Goal: Navigation & Orientation: Find specific page/section

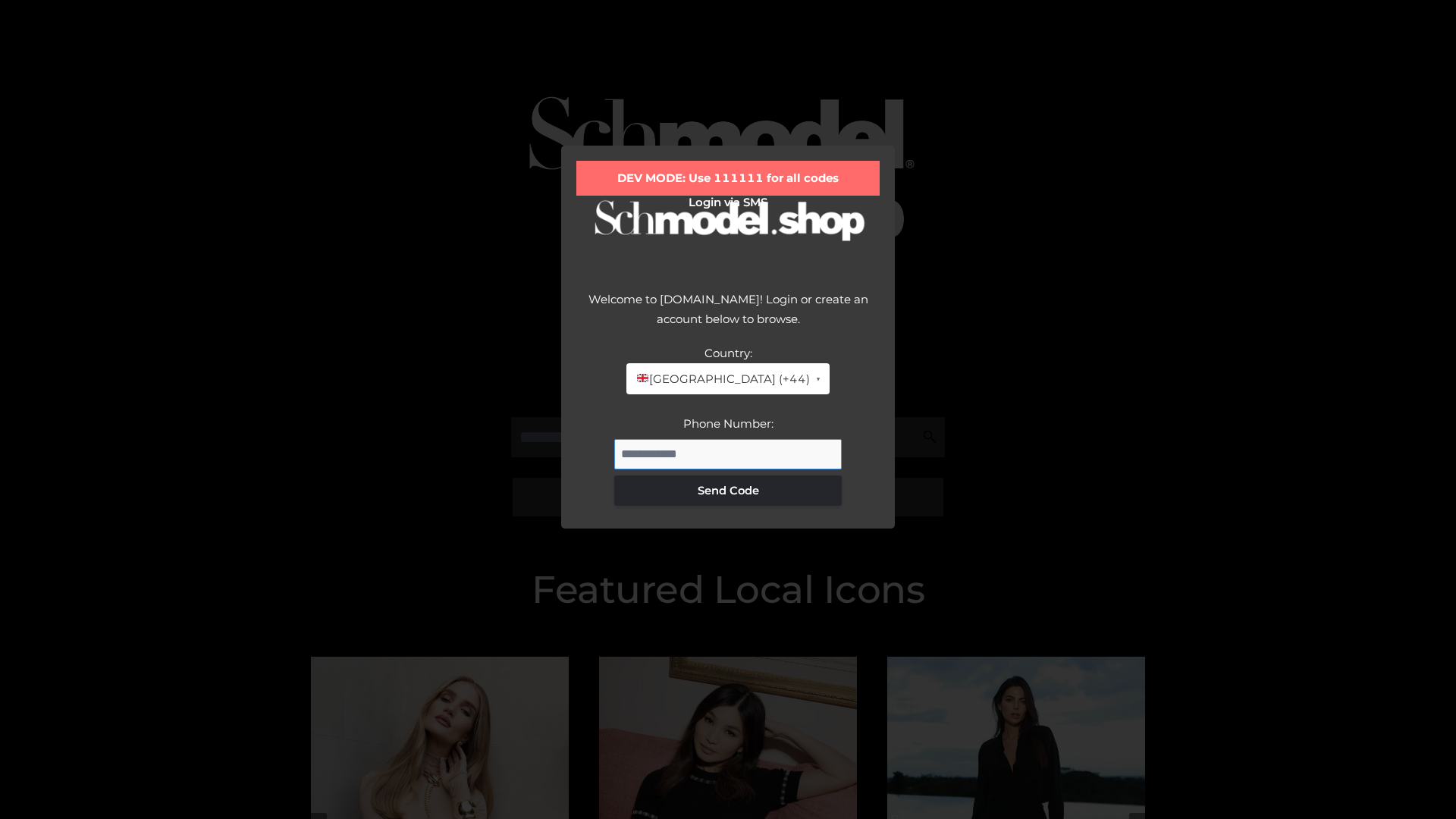
click at [728, 453] on input "Phone Number:" at bounding box center [728, 455] width 228 height 31
type input "**********"
click at [728, 490] on button "Send Code" at bounding box center [728, 491] width 228 height 31
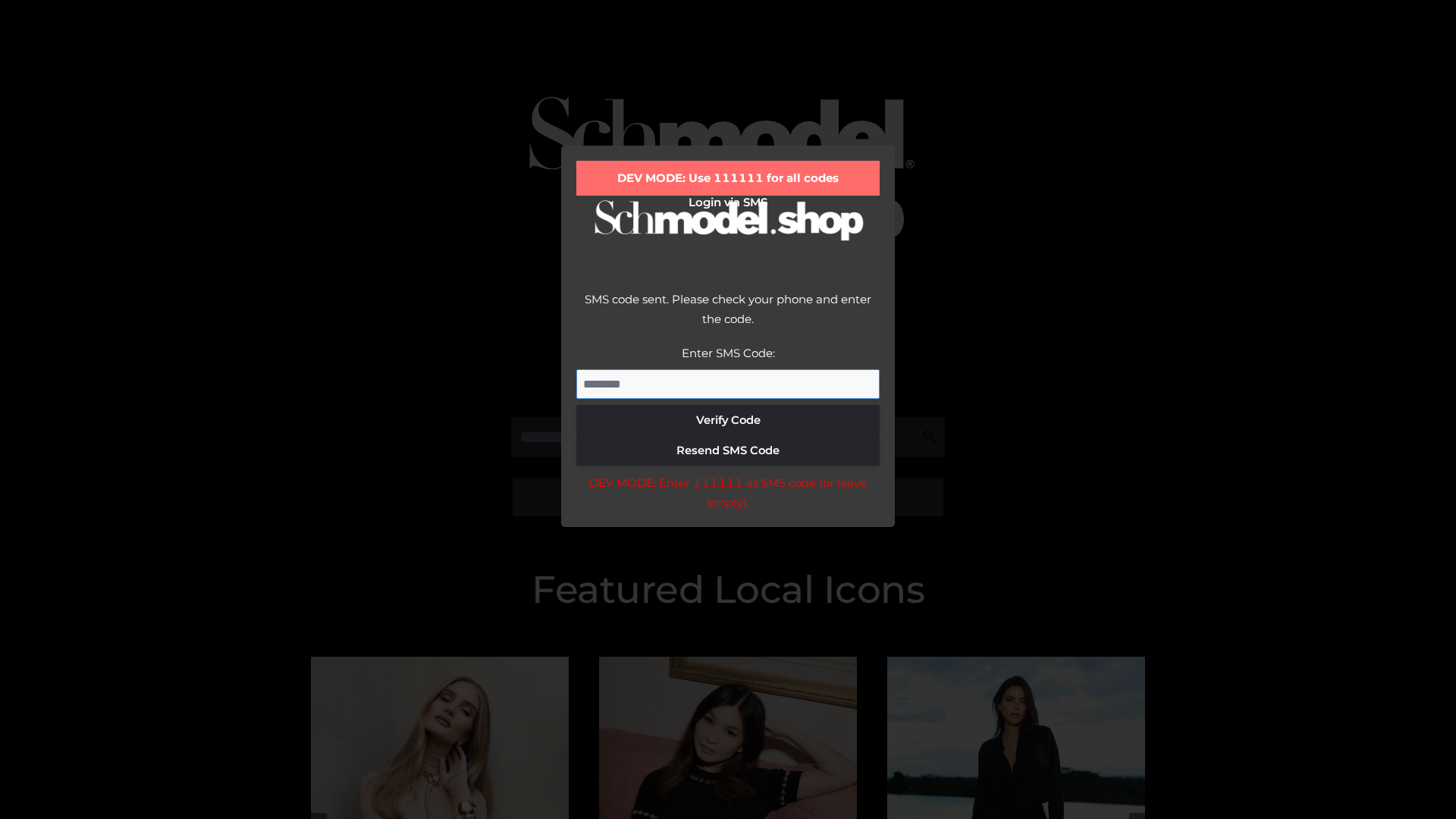
click at [728, 383] on input "Enter SMS Code:" at bounding box center [728, 385] width 304 height 31
type input "******"
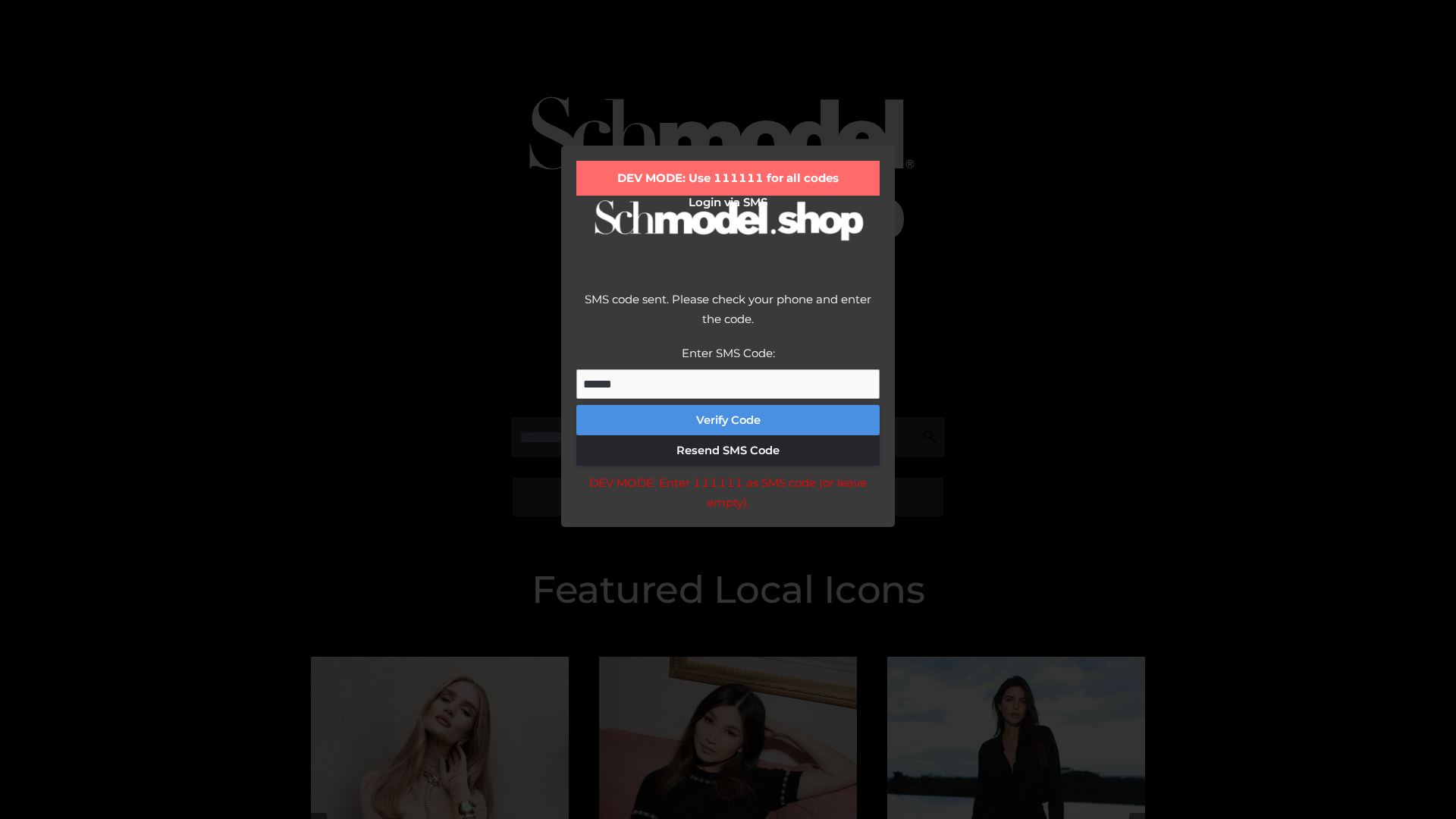
click at [728, 420] on button "Verify Code" at bounding box center [728, 420] width 304 height 31
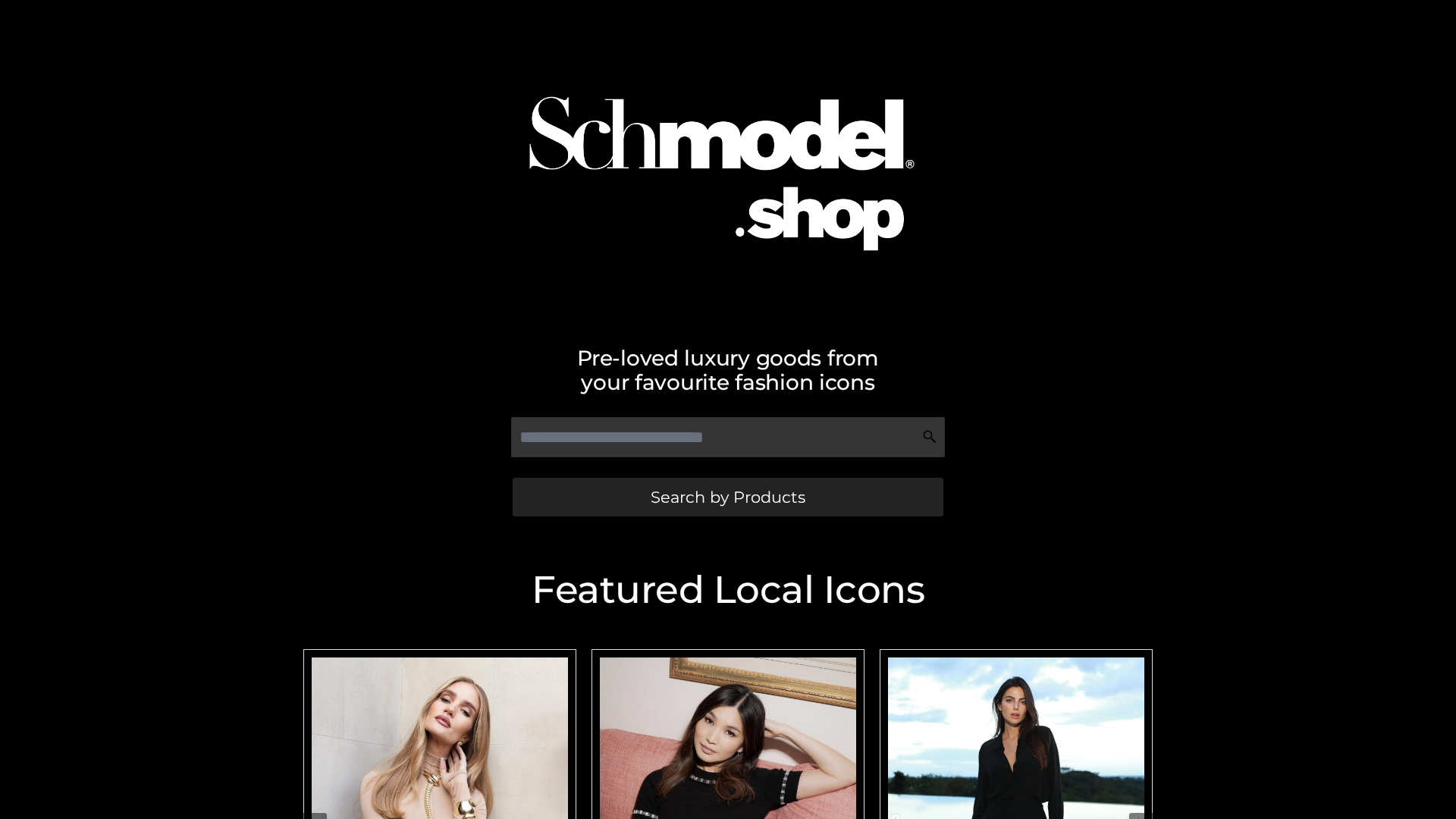
click at [727, 497] on span "Search by Products" at bounding box center [728, 497] width 155 height 16
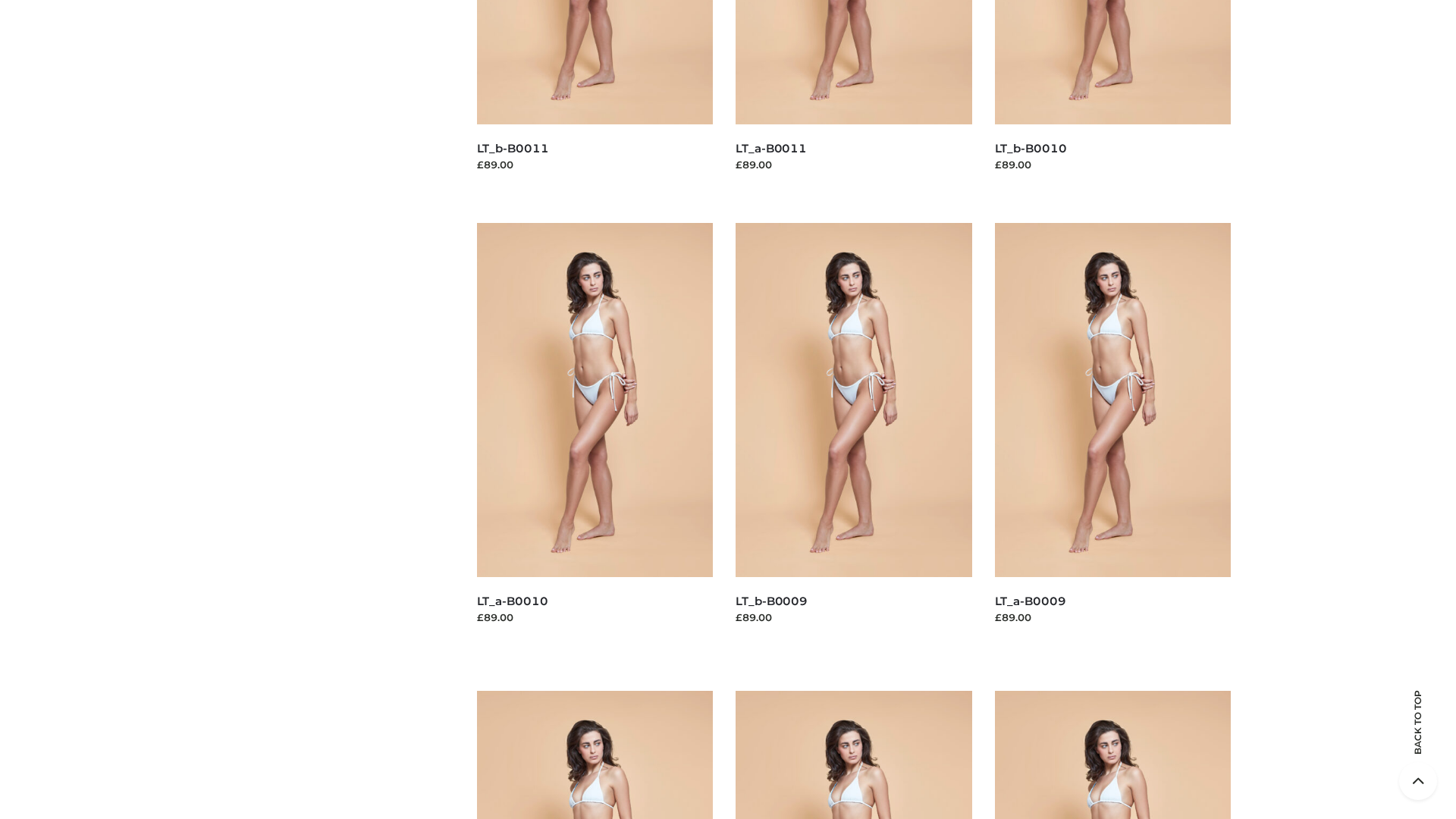
scroll to position [3998, 0]
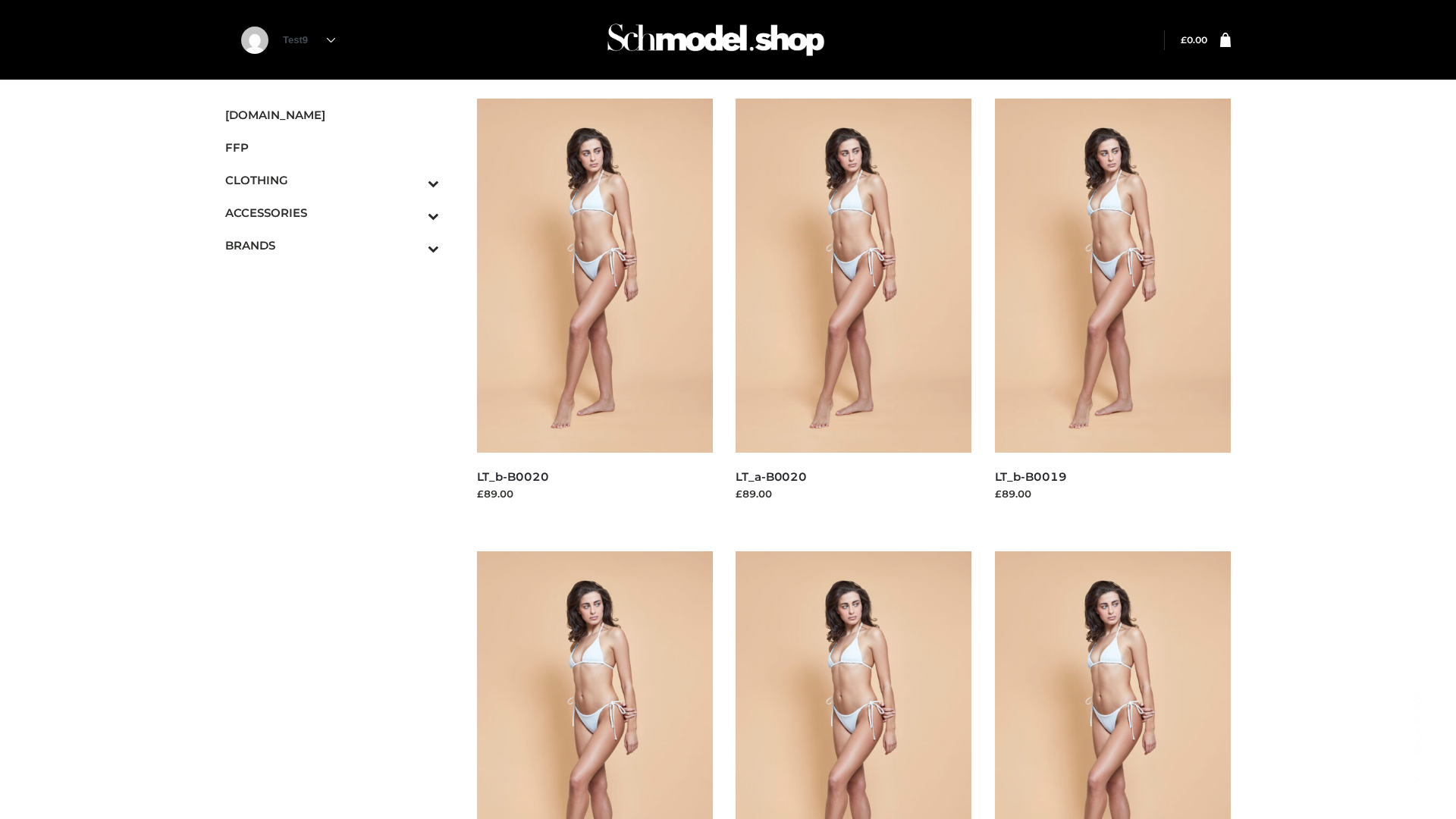
scroll to position [1235, 0]
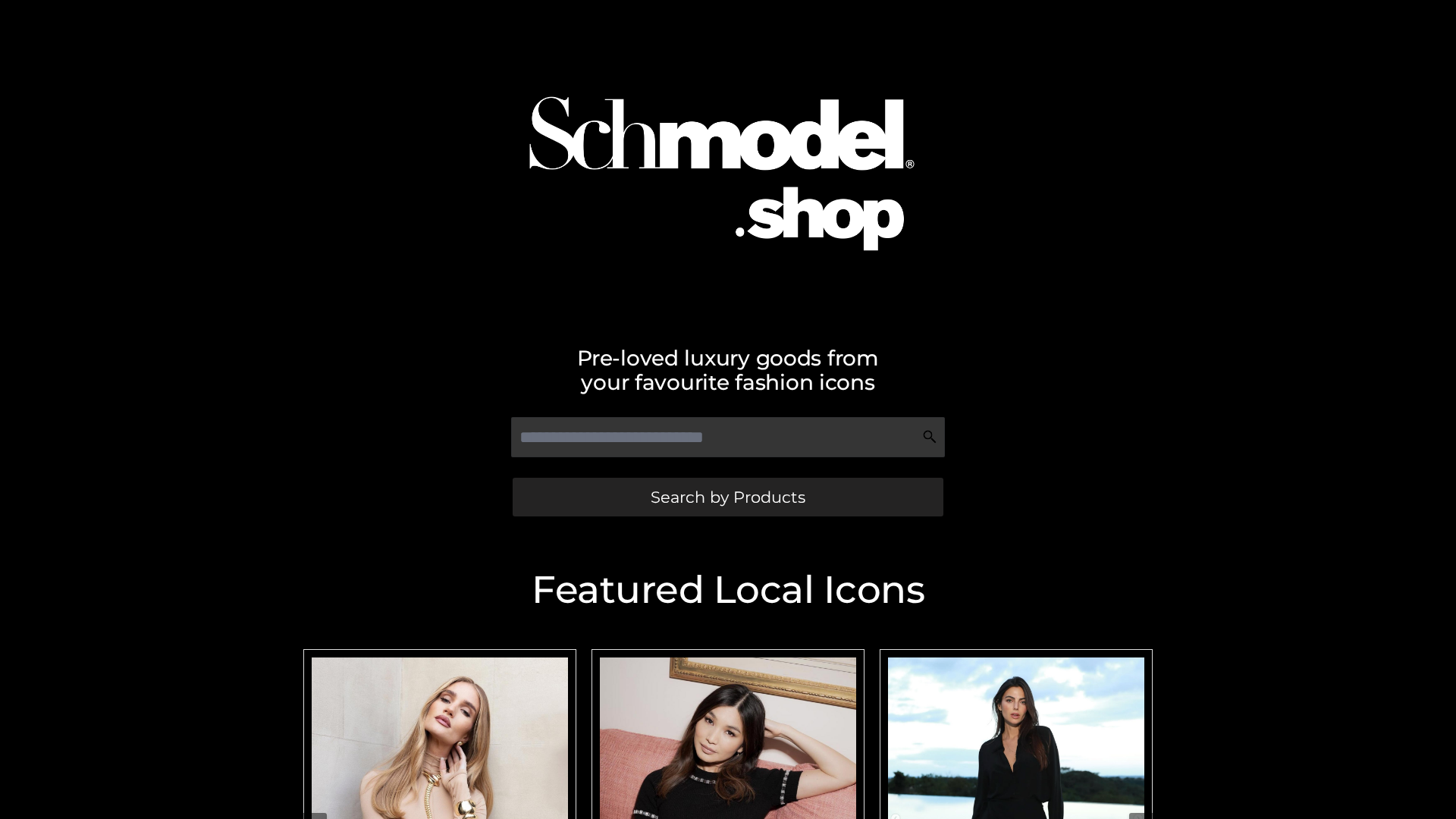
click at [727, 497] on span "Search by Products" at bounding box center [728, 497] width 155 height 16
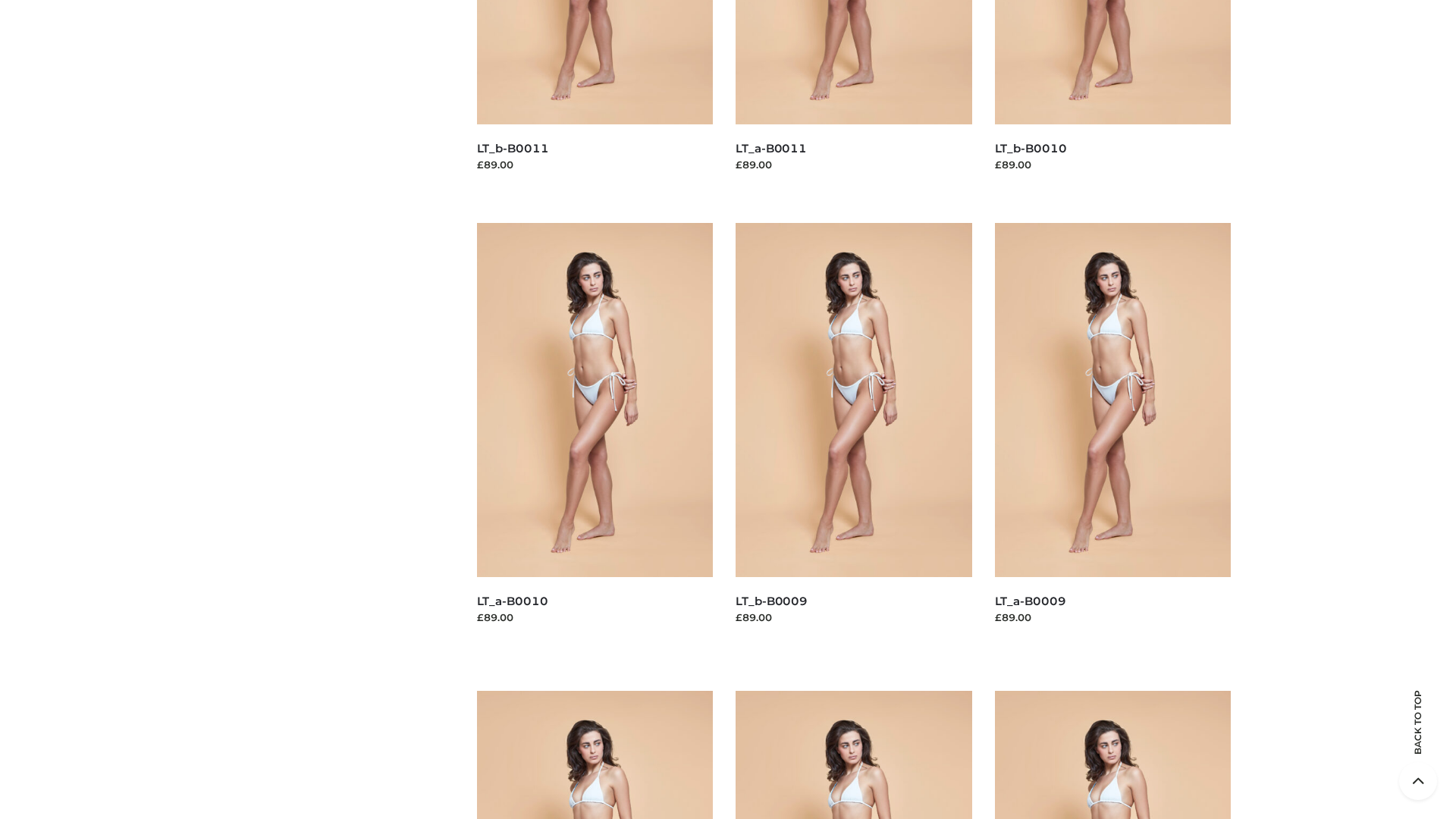
scroll to position [3998, 0]
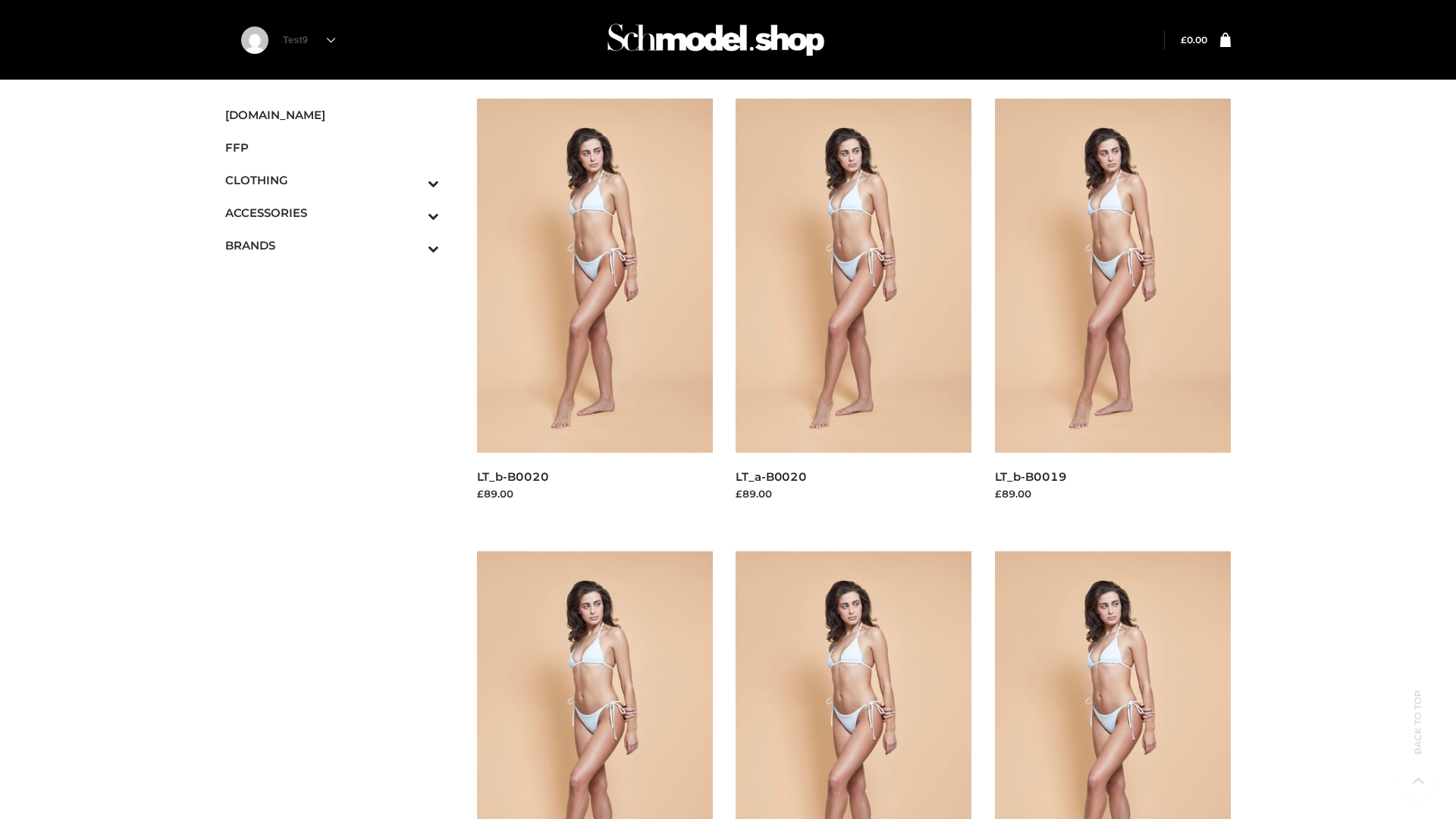
scroll to position [1235, 0]
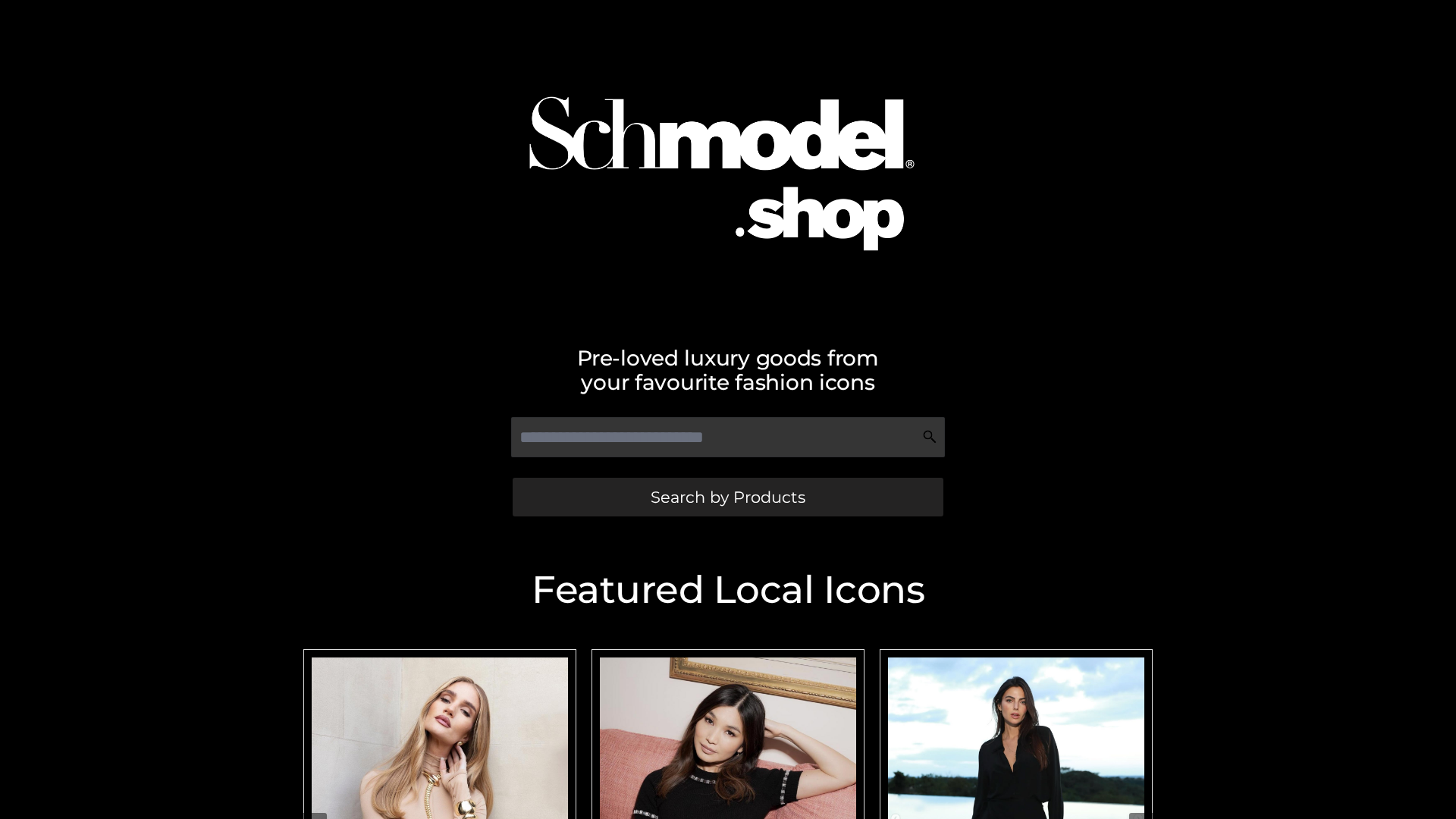
click at [727, 497] on span "Search by Products" at bounding box center [728, 497] width 155 height 16
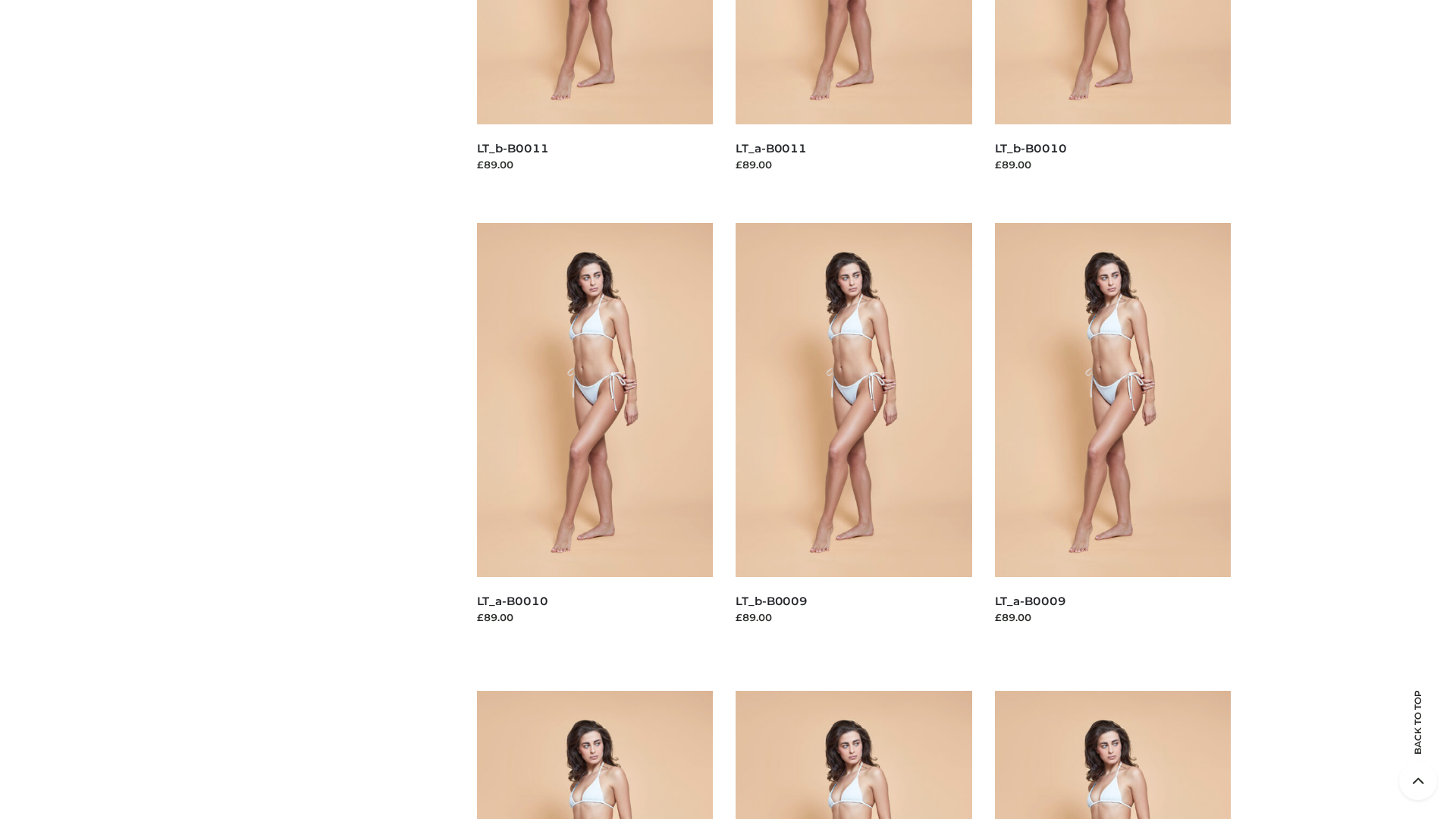
scroll to position [3998, 0]
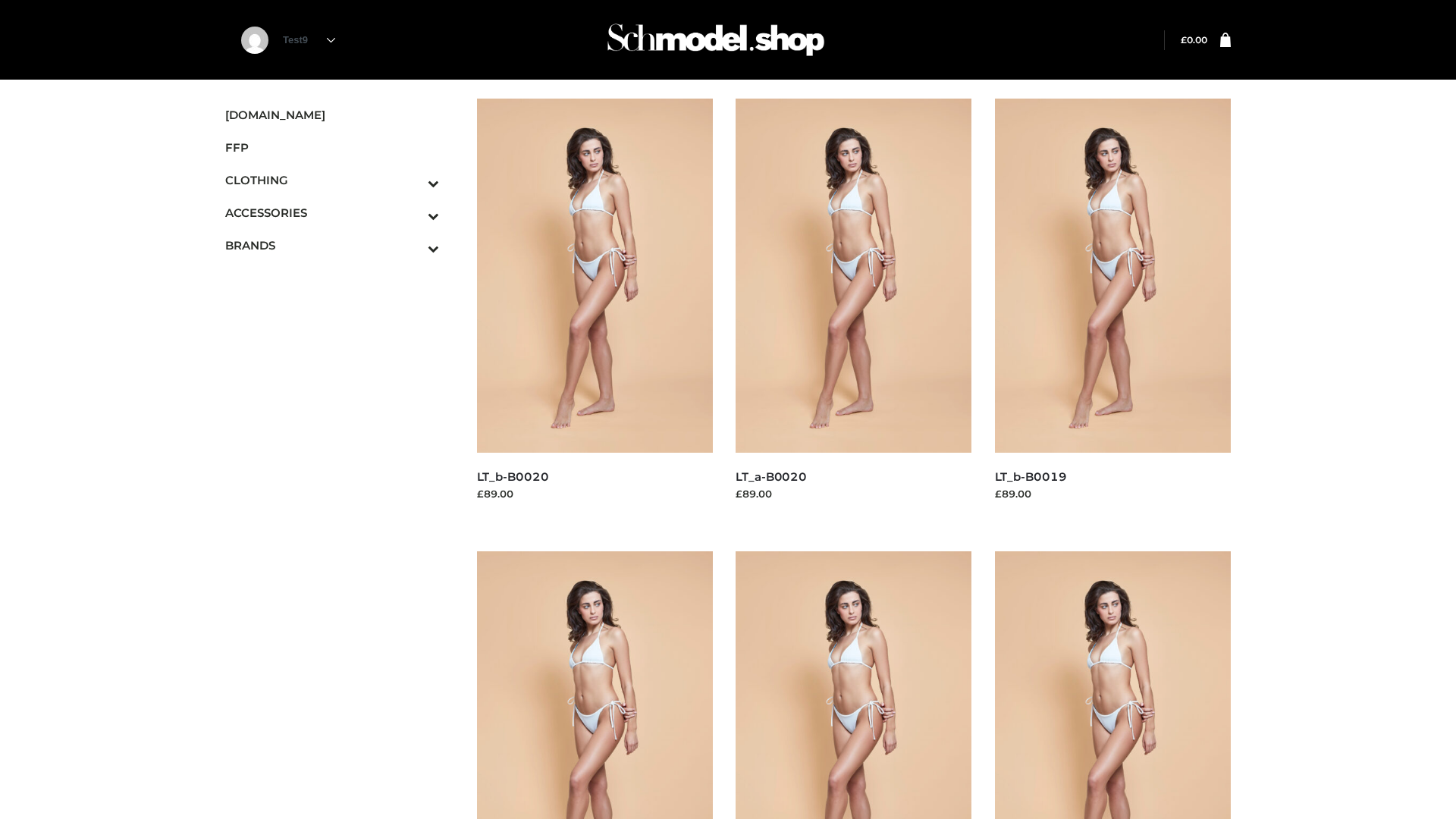
scroll to position [1235, 0]
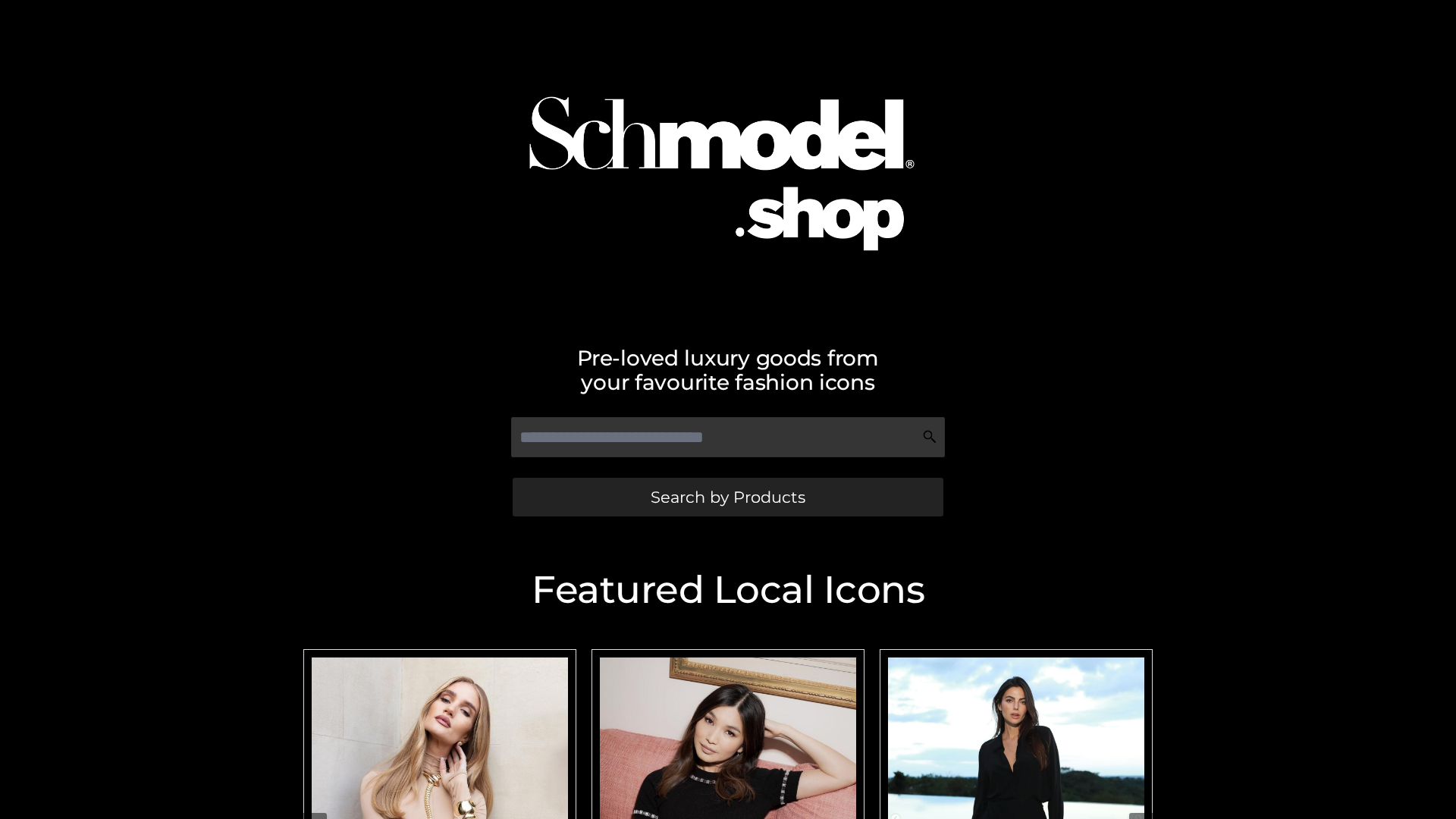
click at [727, 497] on span "Search by Products" at bounding box center [728, 497] width 155 height 16
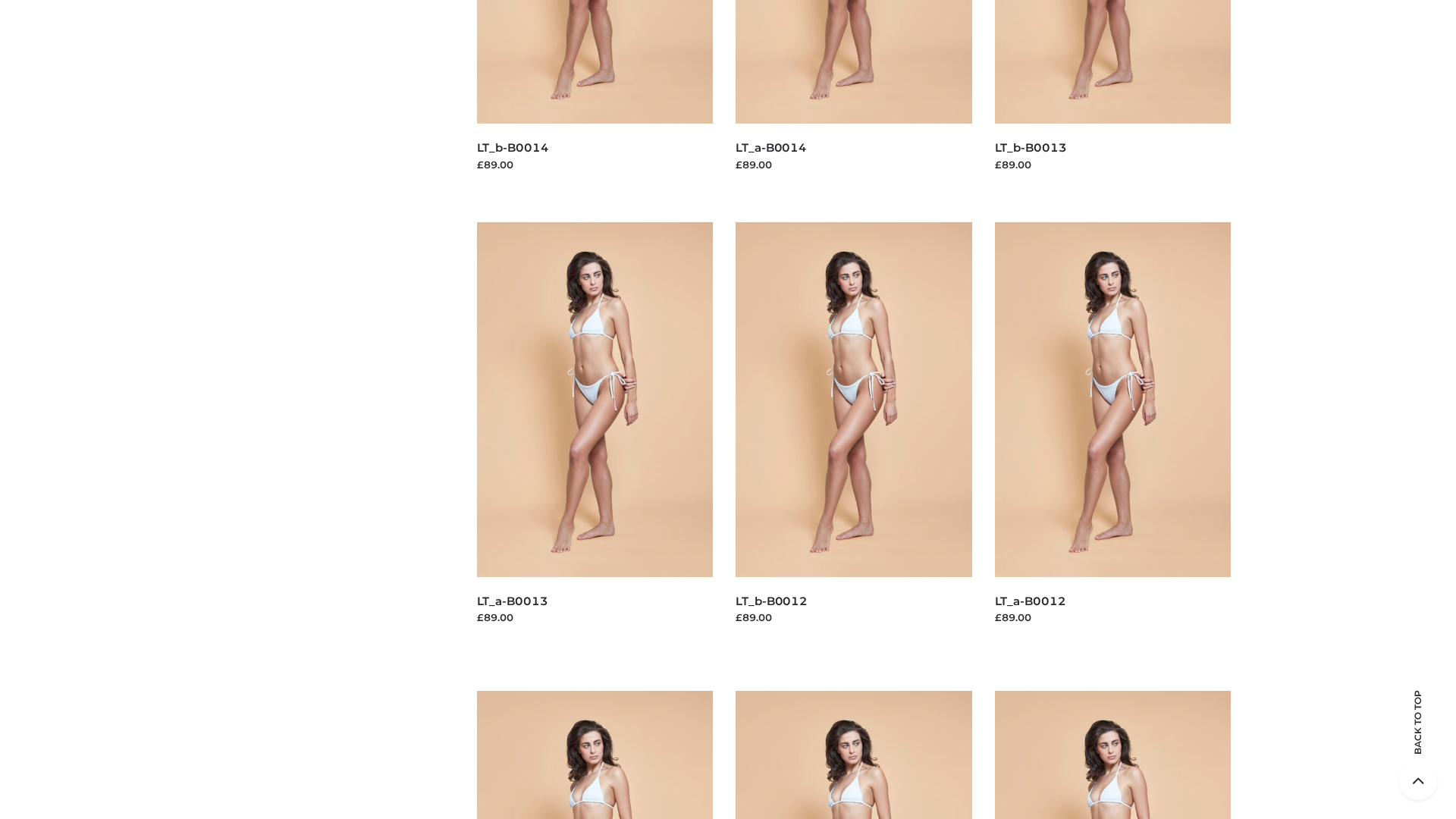
scroll to position [3077, 0]
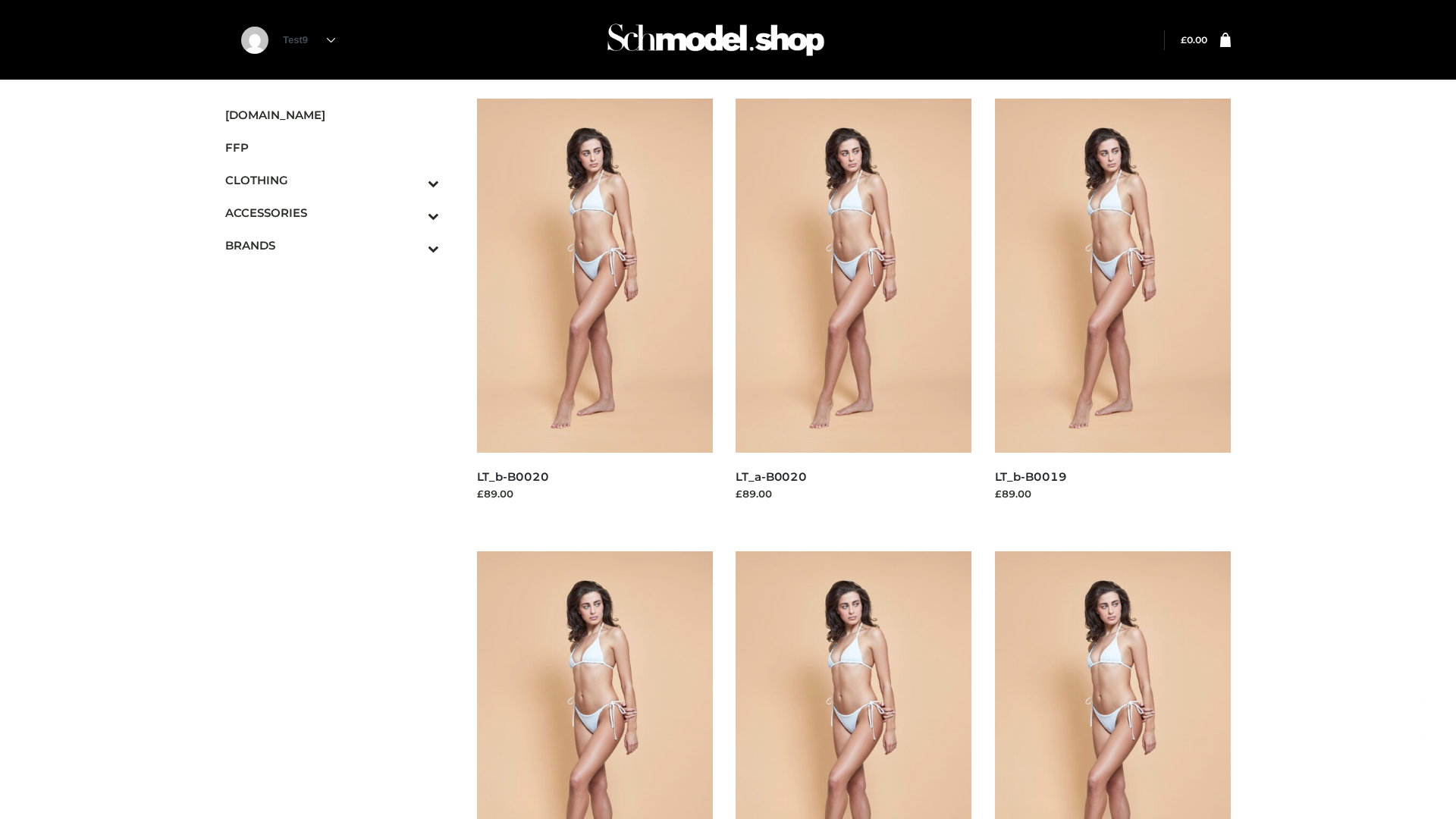
scroll to position [1235, 0]
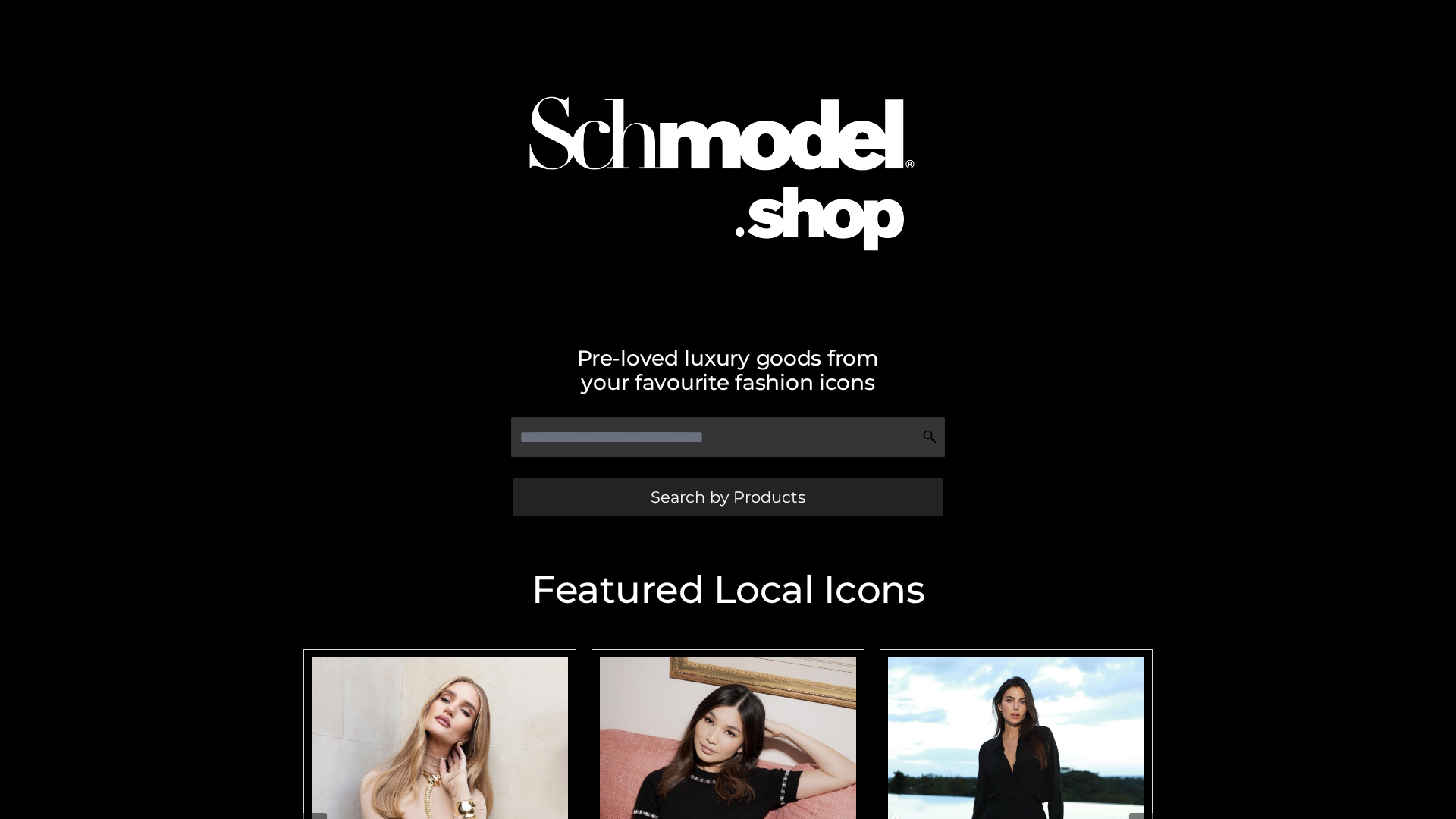
click at [727, 497] on span "Search by Products" at bounding box center [728, 497] width 155 height 16
